Goal: Task Accomplishment & Management: Manage account settings

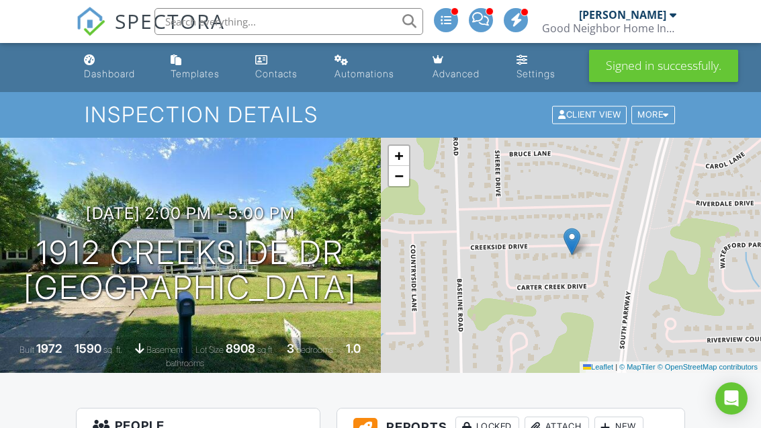
click at [99, 70] on div "Dashboard" at bounding box center [109, 73] width 51 height 11
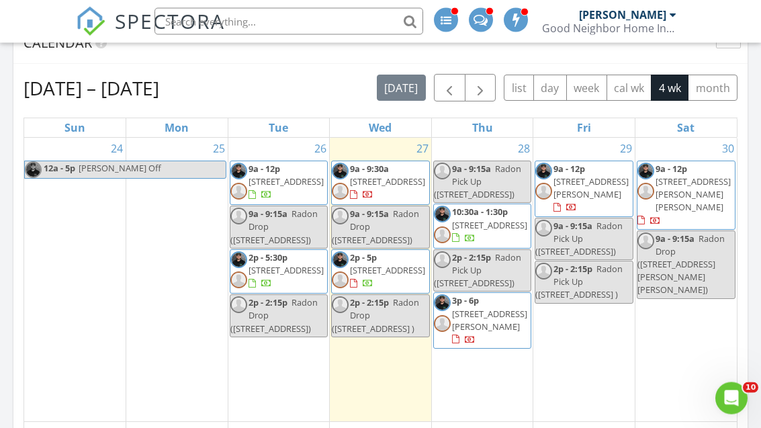
scroll to position [582, 0]
click at [389, 276] on span "1912 Creekside Dr, Grand Island 14072" at bounding box center [387, 270] width 75 height 12
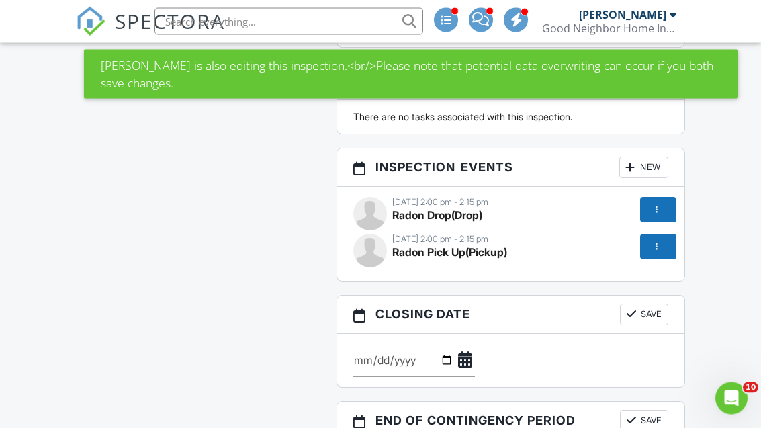
scroll to position [2014, 0]
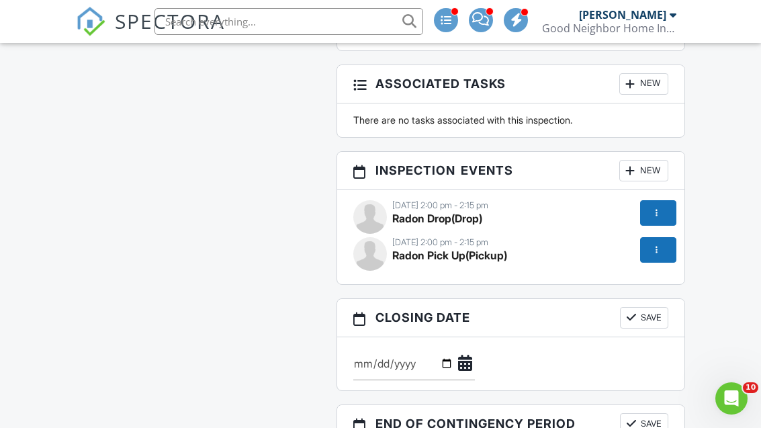
click at [658, 220] on div at bounding box center [656, 212] width 13 height 13
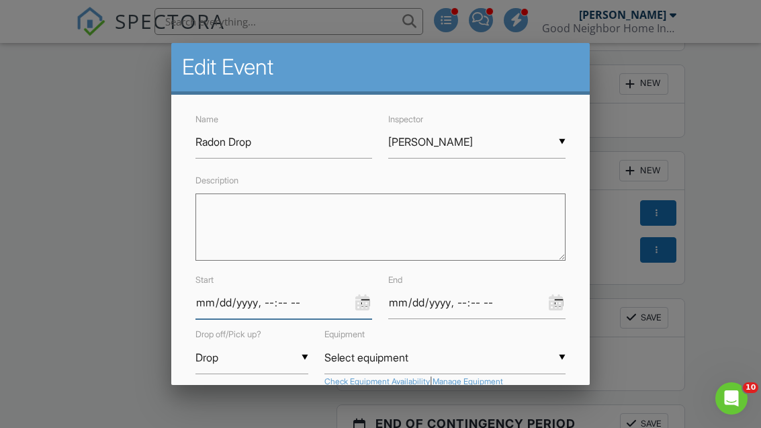
click at [353, 296] on input "datetime-local" at bounding box center [283, 302] width 177 height 33
type input "2025-08-28T14:00"
type input "2025-08-28T14:15"
type input "[DATE]T10:00"
type input "[DATE]T10:15"
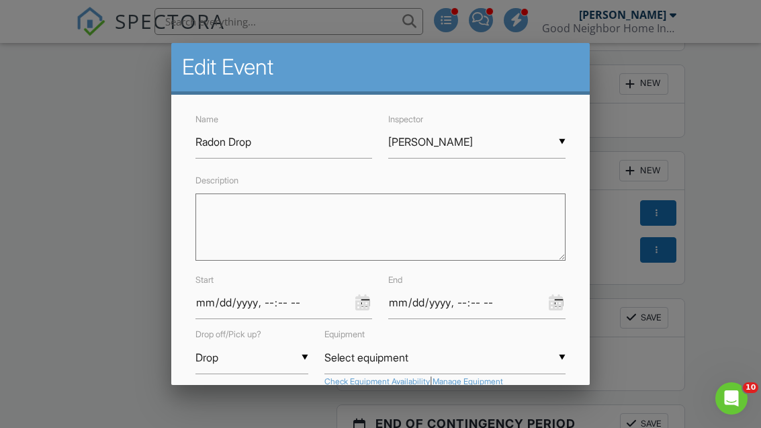
click at [543, 413] on button "Save Event" at bounding box center [510, 413] width 110 height 24
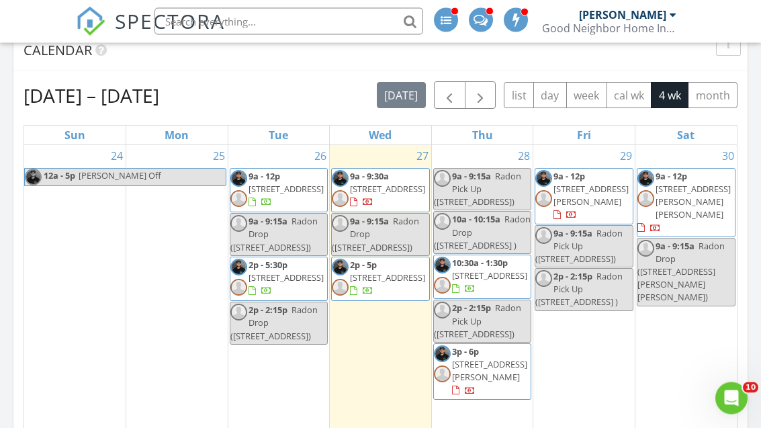
scroll to position [570, 0]
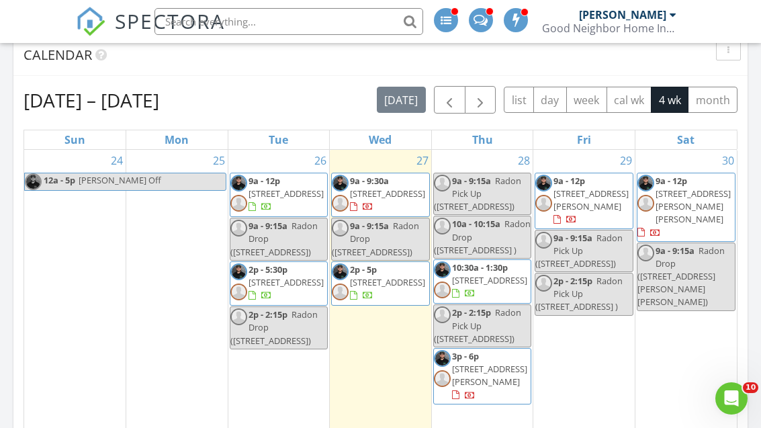
click at [485, 21] on span at bounding box center [480, 19] width 14 height 12
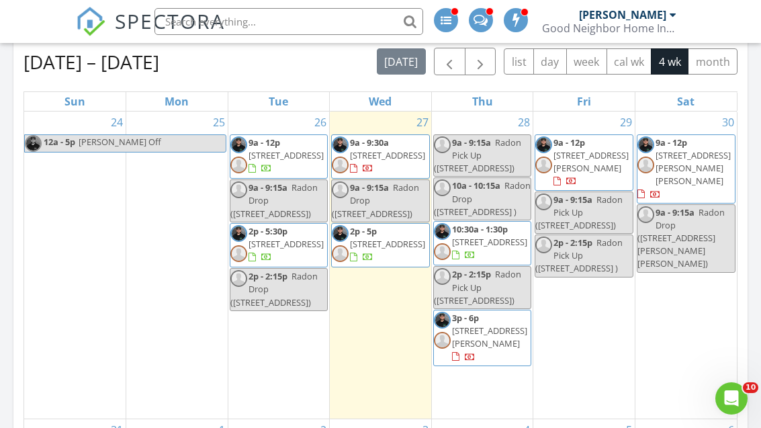
scroll to position [607, 0]
click at [393, 251] on span "1912 Creekside Dr, Grand Island 14072" at bounding box center [387, 244] width 75 height 12
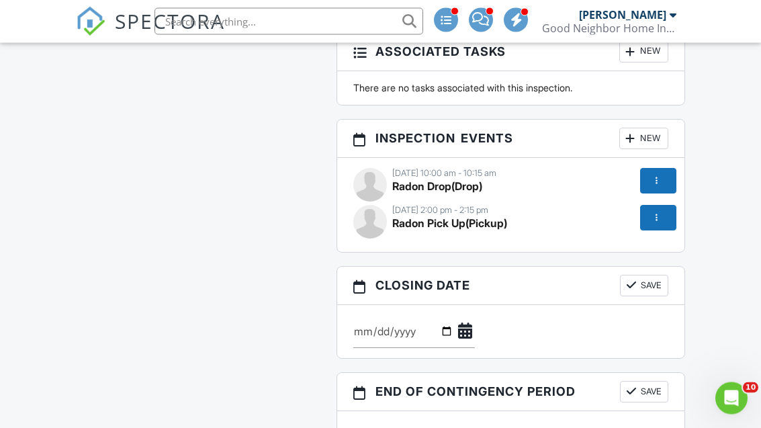
scroll to position [2054, 0]
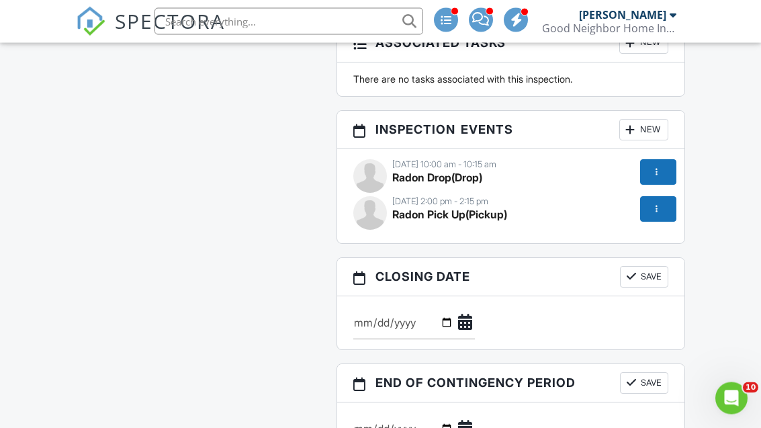
click at [655, 176] on div at bounding box center [656, 172] width 13 height 13
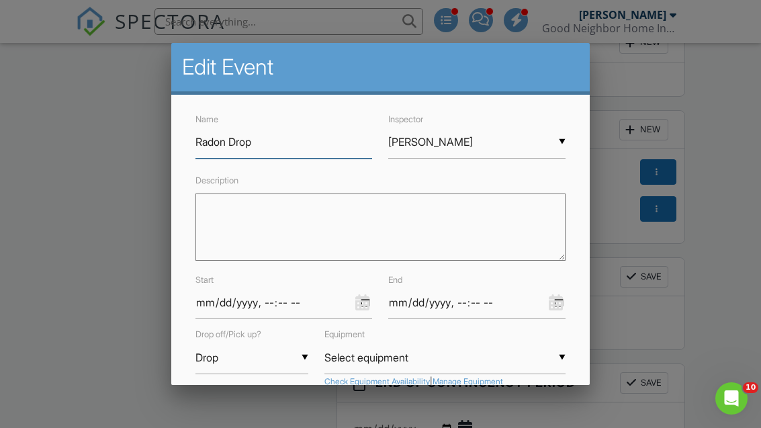
scroll to position [34, 0]
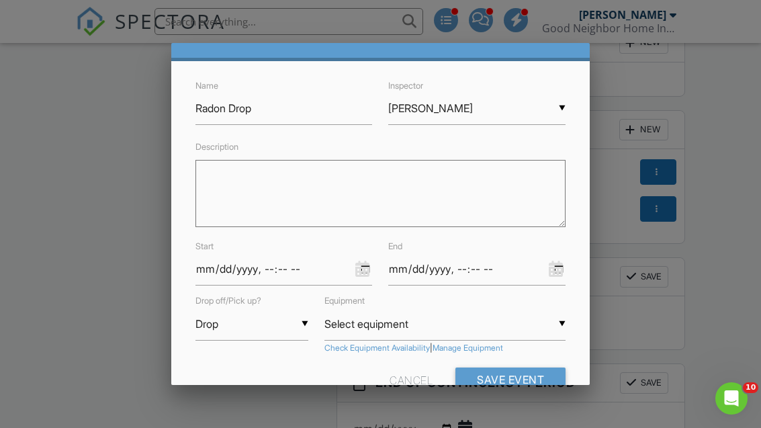
click at [535, 384] on button "Save Event" at bounding box center [510, 379] width 110 height 24
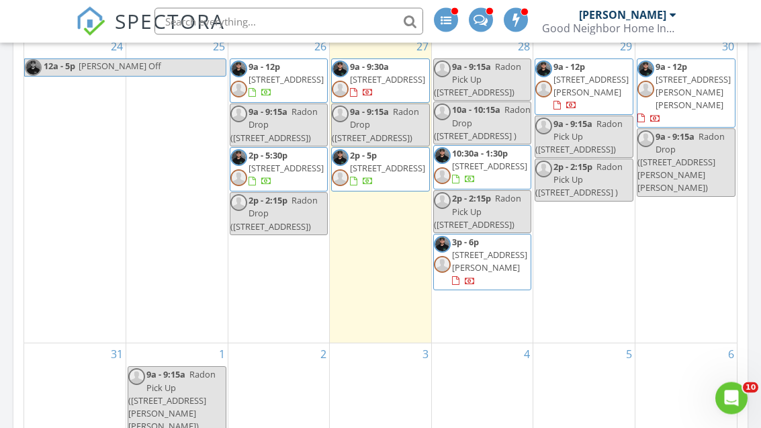
scroll to position [684, 0]
click at [394, 174] on span "[STREET_ADDRESS]" at bounding box center [387, 168] width 75 height 12
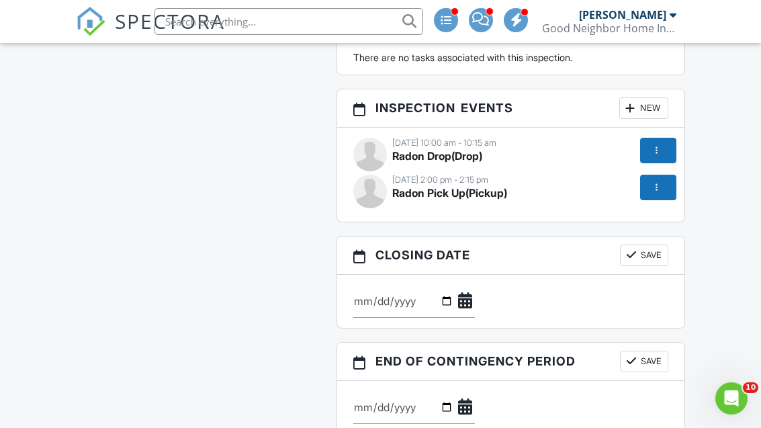
scroll to position [2086, 0]
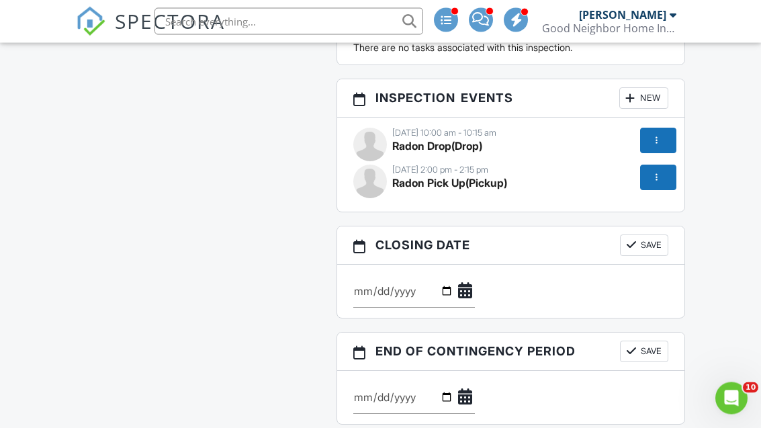
click at [491, 181] on strong "Radon Pick Up (Pickup)" at bounding box center [449, 183] width 115 height 13
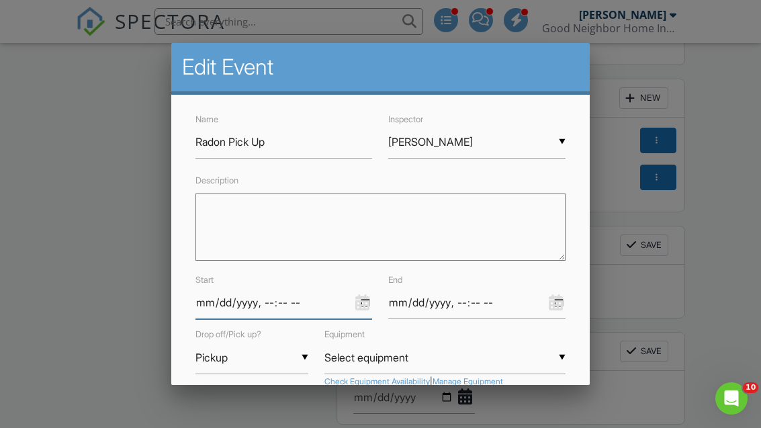
click at [357, 293] on input "datetime-local" at bounding box center [283, 302] width 177 height 33
type input "2025-08-30T14:00"
type input "2025-08-30T14:15"
type input "[DATE]T10:00"
type input "[DATE]T10:15"
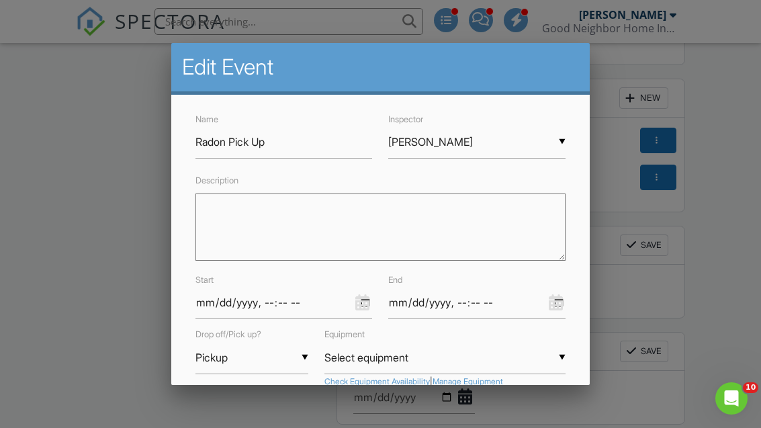
click at [533, 414] on button "Save Event" at bounding box center [510, 413] width 110 height 24
